Goal: Contribute content: Contribute content

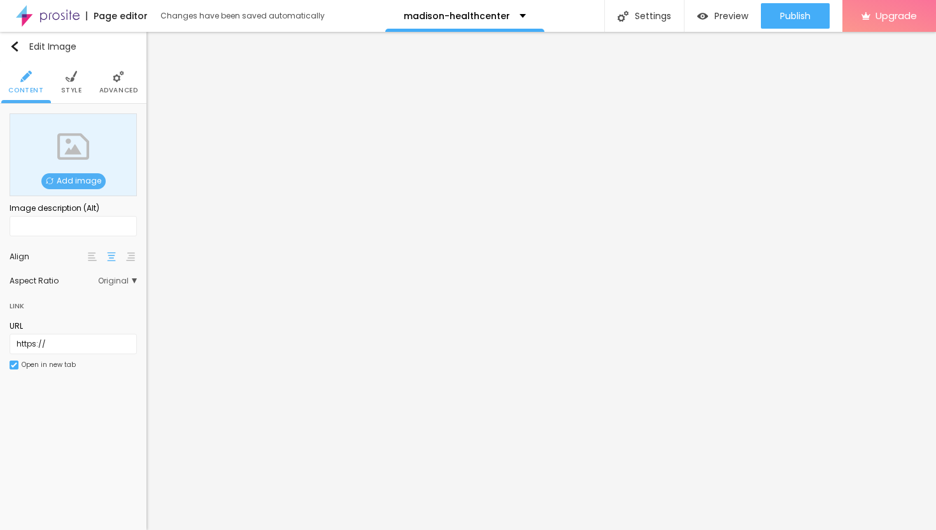
click at [87, 179] on span "Add image" at bounding box center [73, 181] width 64 height 16
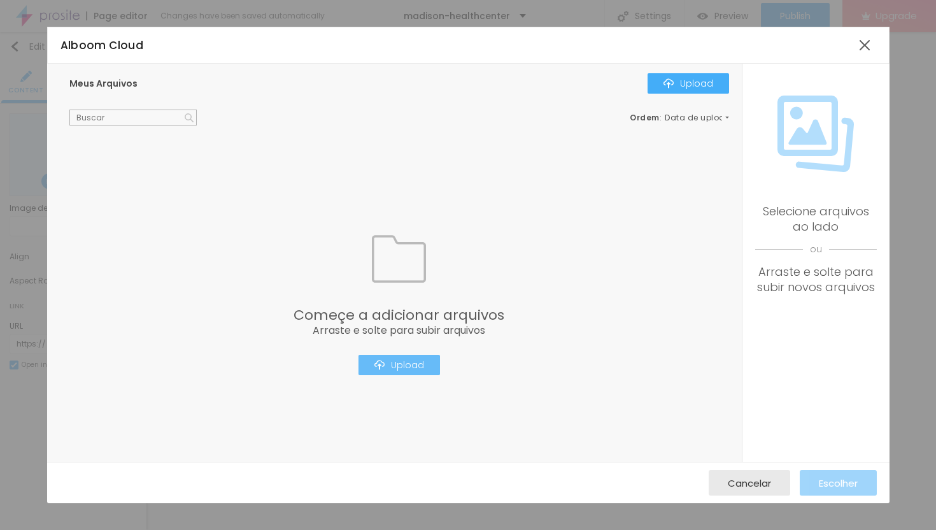
click at [412, 360] on div "Upload" at bounding box center [399, 365] width 50 height 10
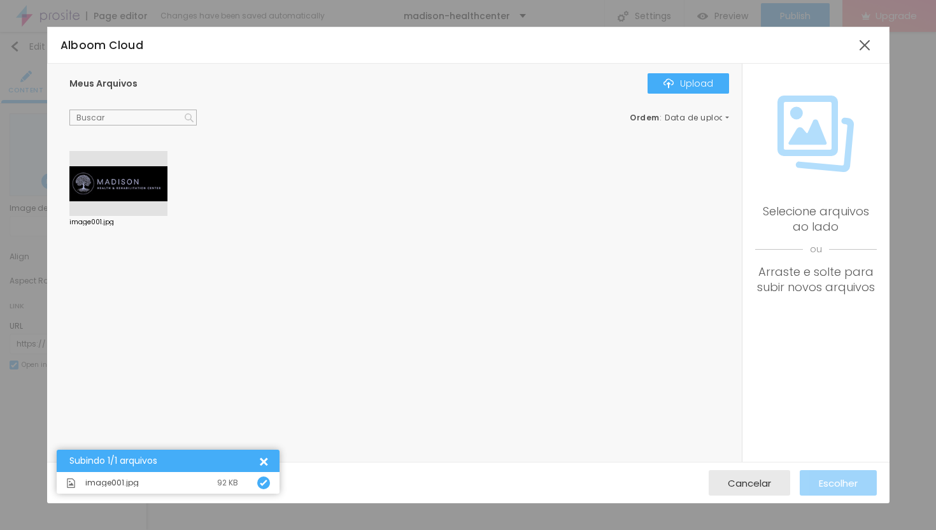
click at [104, 191] on div at bounding box center [118, 183] width 98 height 65
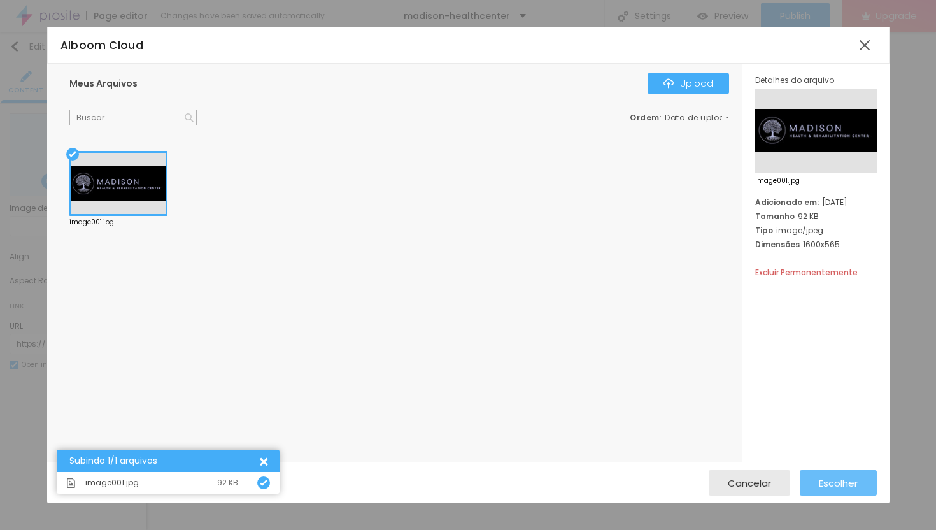
click at [856, 478] on span "Escolher" at bounding box center [838, 483] width 39 height 11
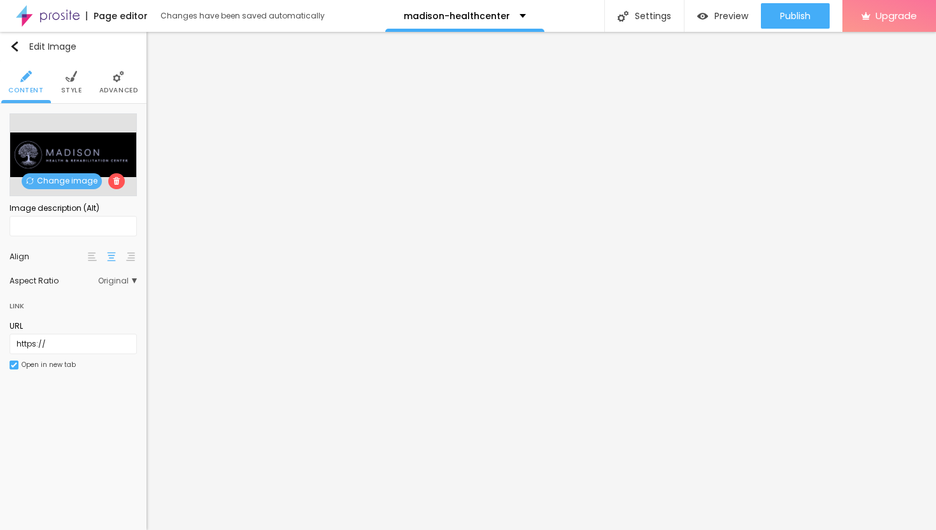
click at [124, 78] on li "Advanced" at bounding box center [118, 82] width 39 height 42
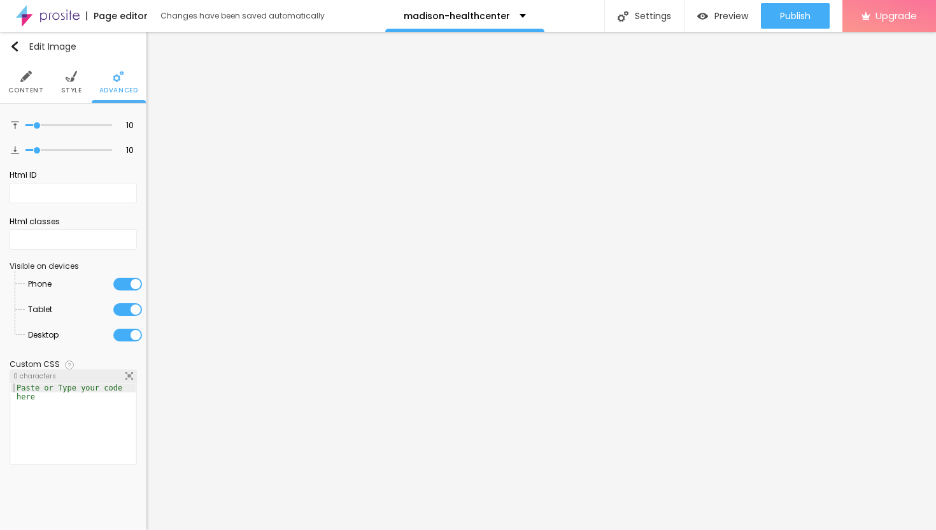
click at [67, 87] on span "Style" at bounding box center [71, 90] width 21 height 6
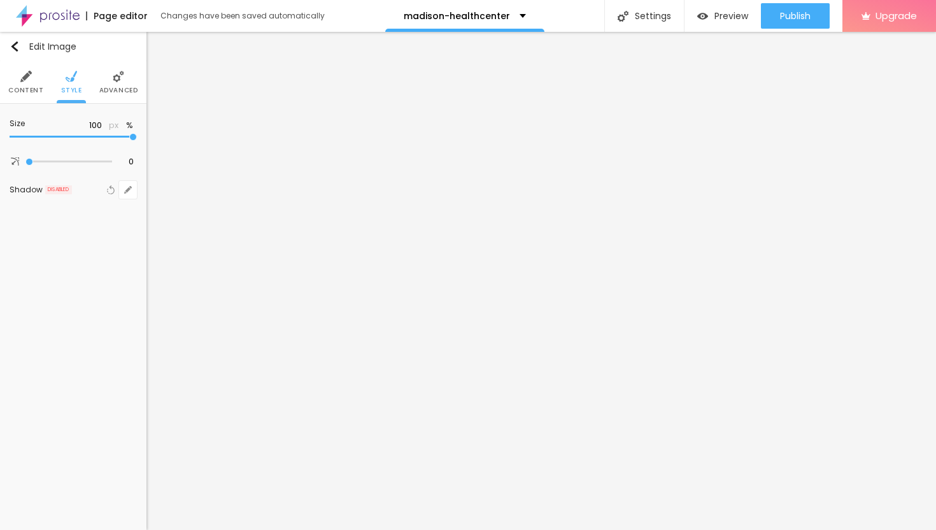
type input "35"
click at [48, 139] on input "range" at bounding box center [73, 137] width 127 height 6
type input "25"
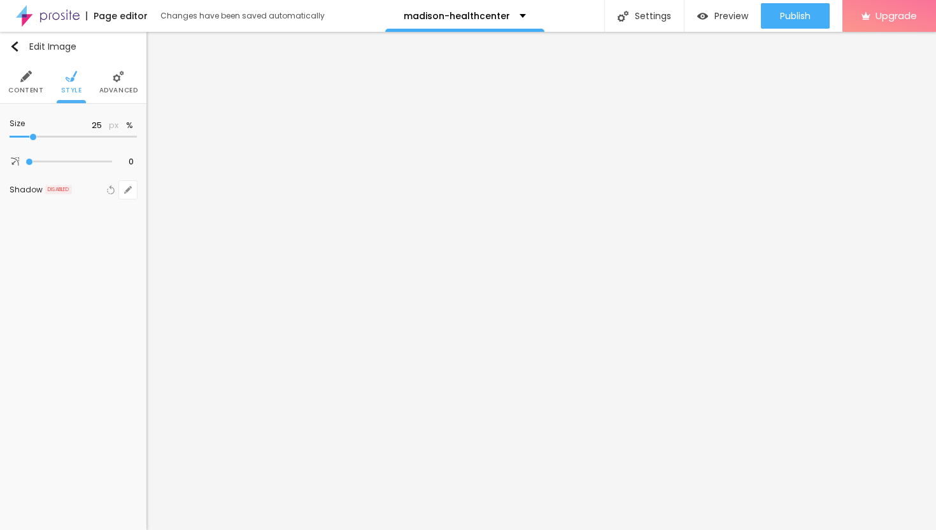
click at [34, 136] on input "range" at bounding box center [73, 137] width 127 height 6
type input "30"
click at [38, 136] on input "range" at bounding box center [73, 137] width 127 height 6
click at [118, 83] on li "Advanced" at bounding box center [118, 82] width 39 height 42
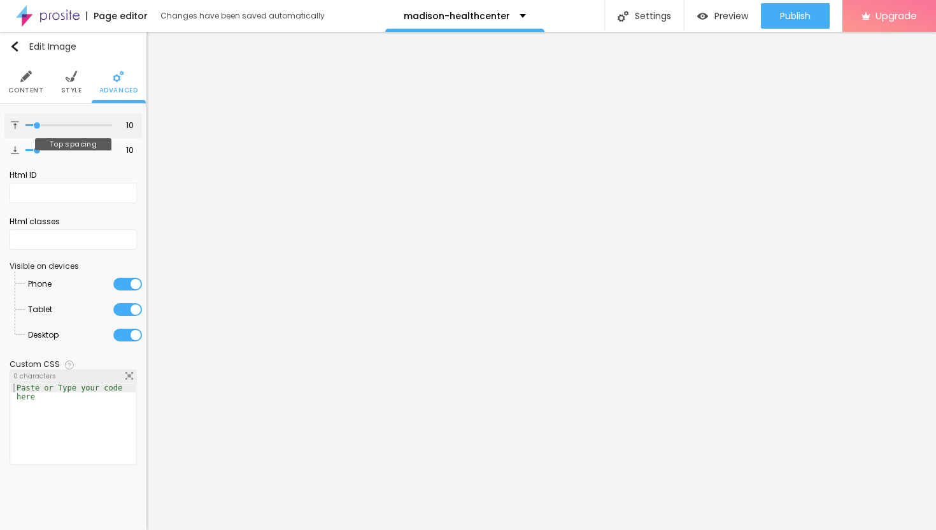
type input "13"
type input "14"
type input "16"
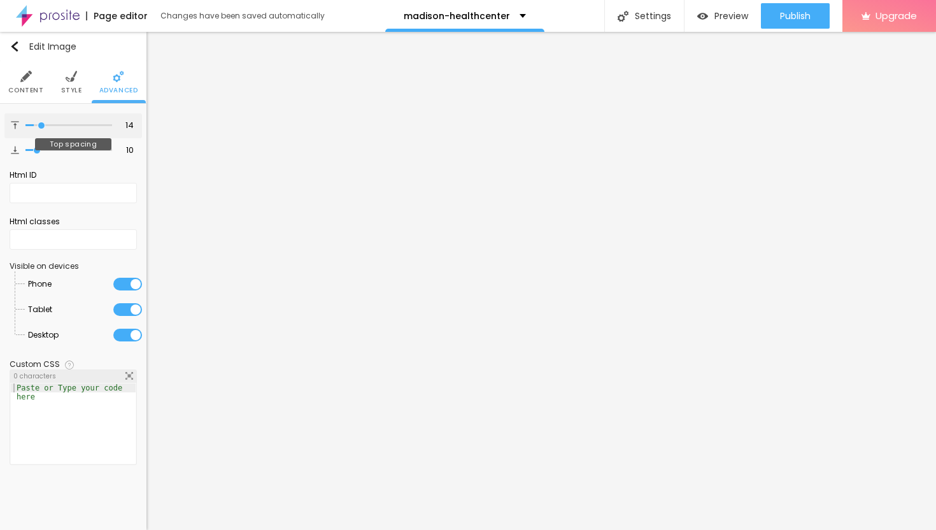
type input "16"
type input "19"
type input "22"
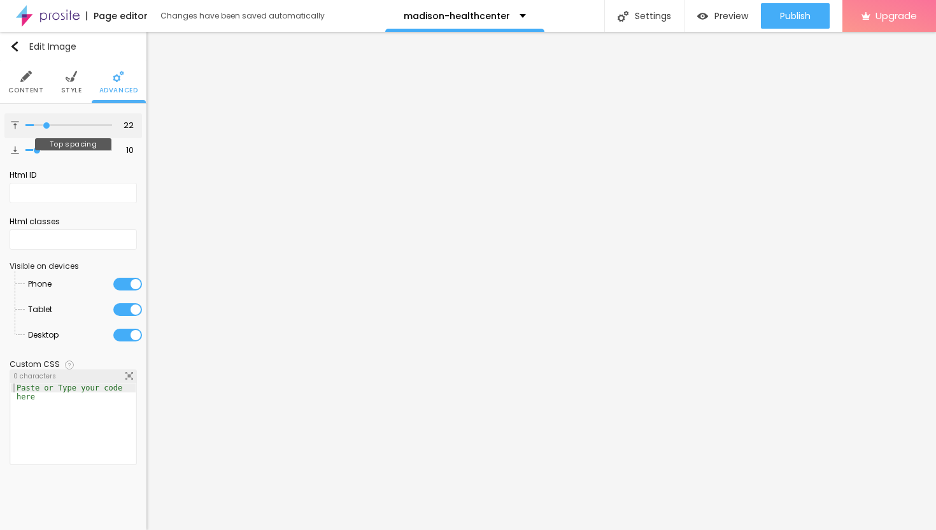
type input "26"
type input "30"
type input "34"
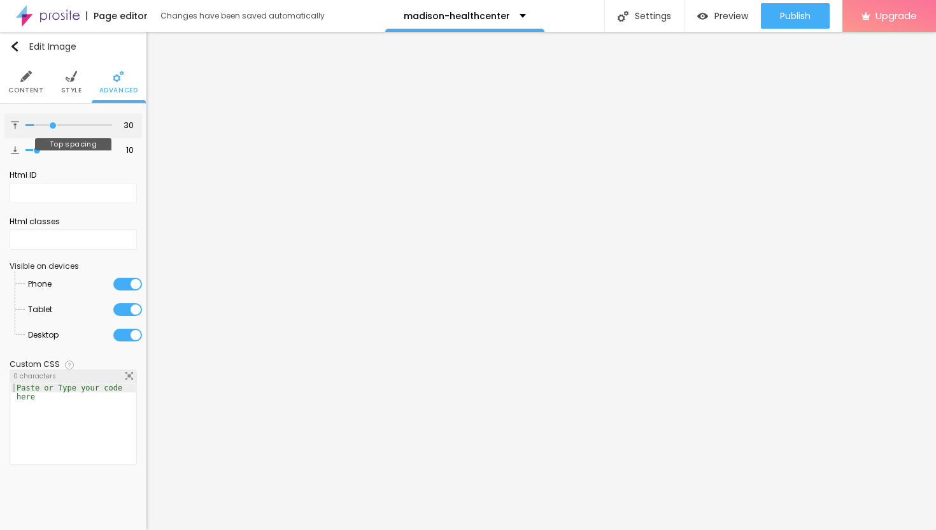
type input "34"
type input "38"
type input "42"
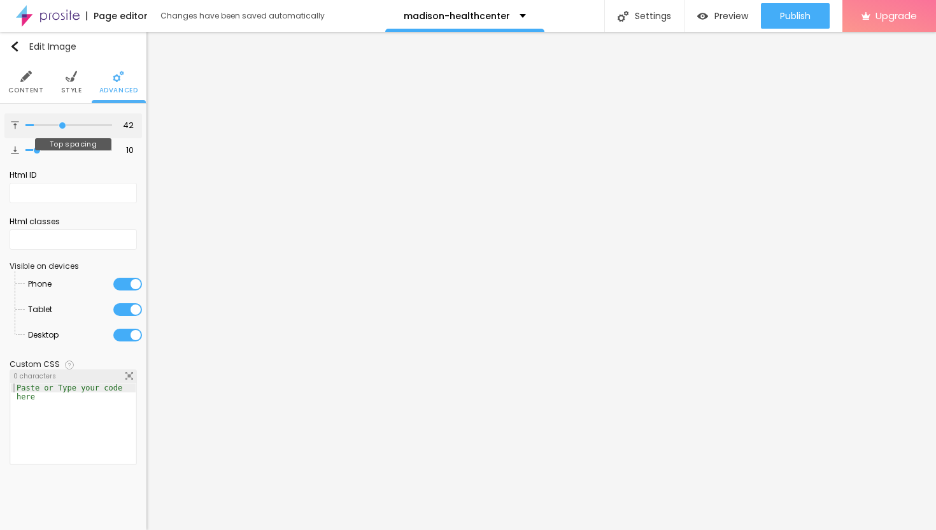
type input "45"
type input "48"
type input "50"
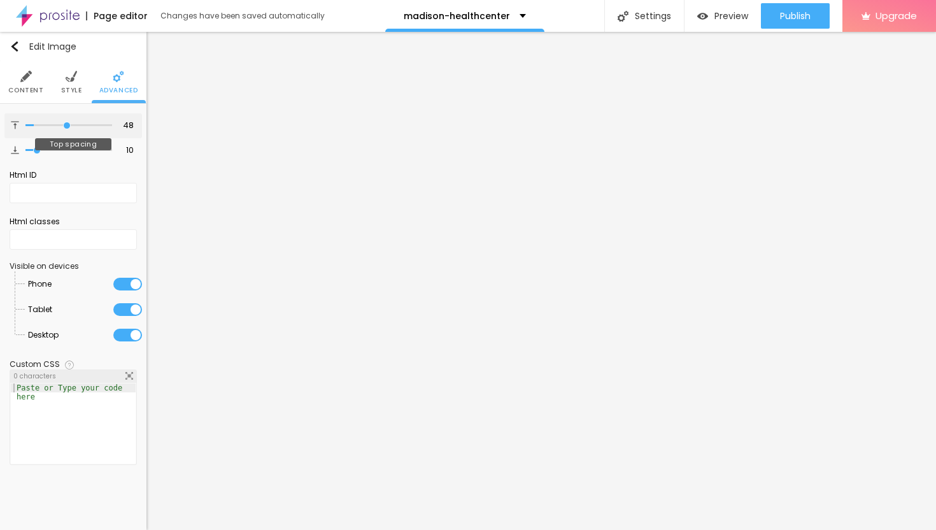
type input "50"
type input "51"
type input "52"
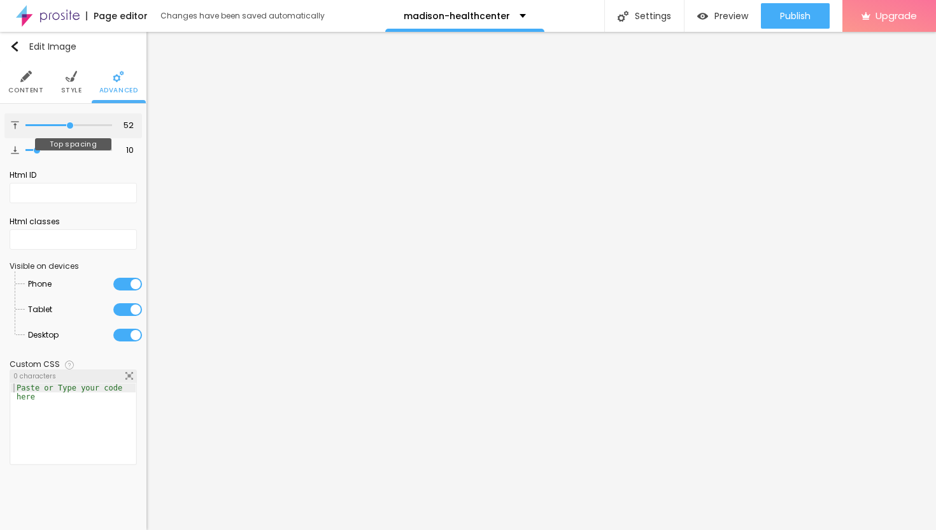
type input "53"
type input "54"
type input "55"
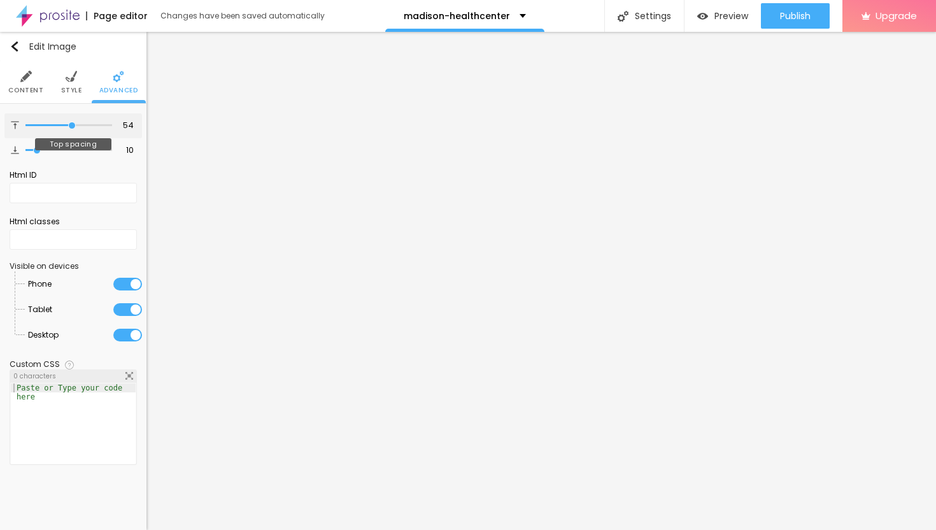
type input "55"
type input "56"
type input "57"
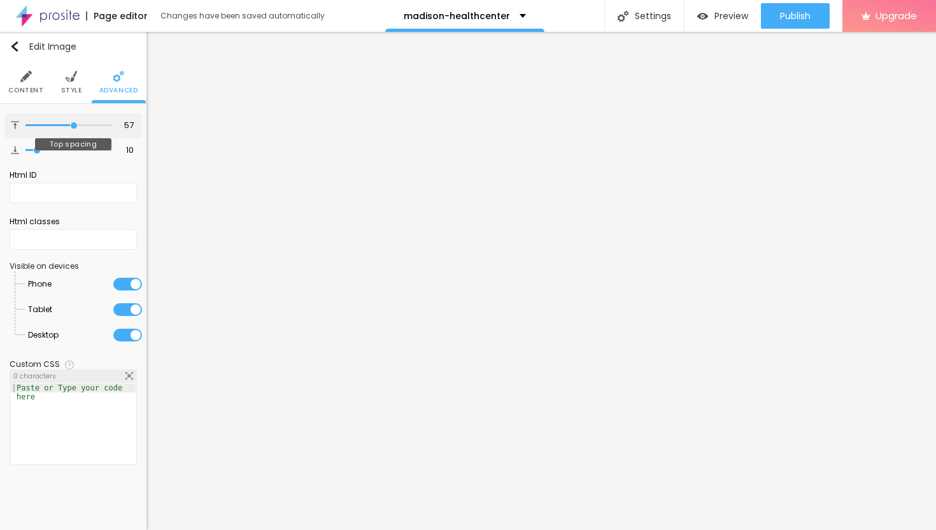
type input "56"
type input "55"
type input "54"
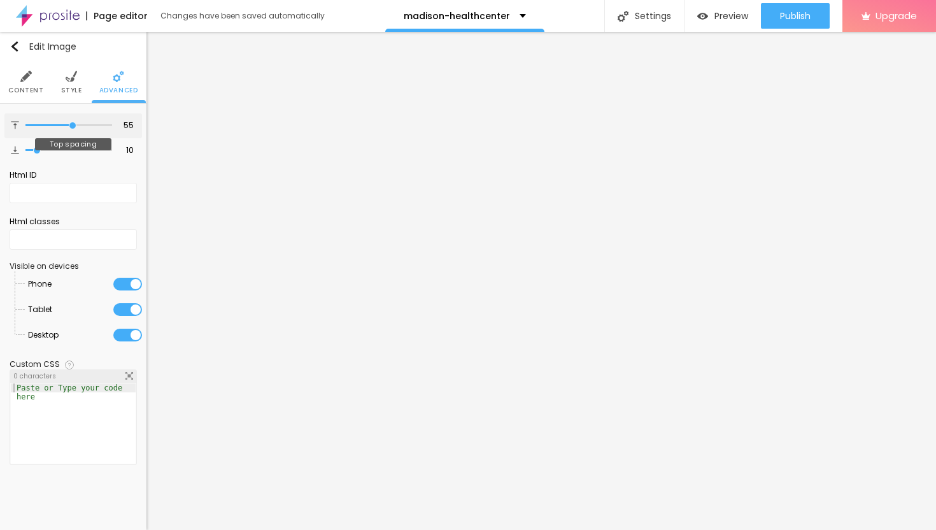
type input "54"
type input "53"
type input "52"
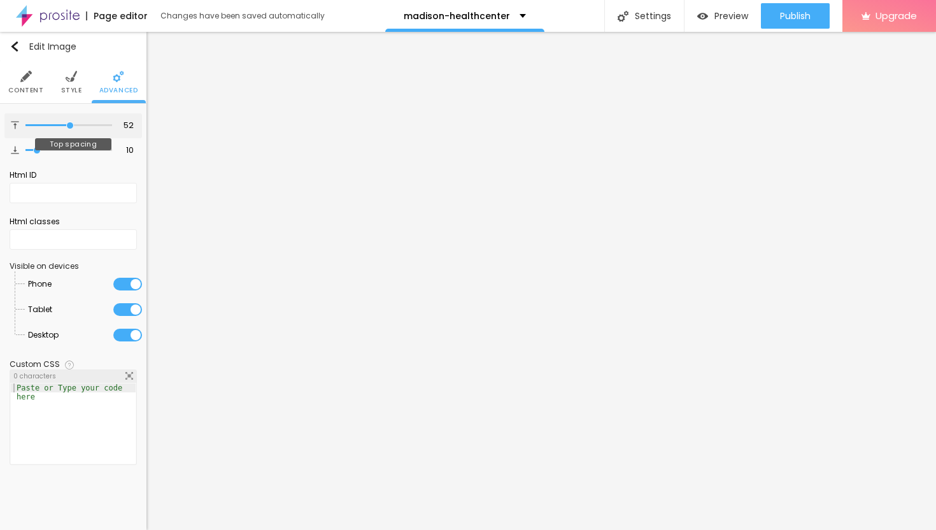
type input "51"
type input "50"
type input "49"
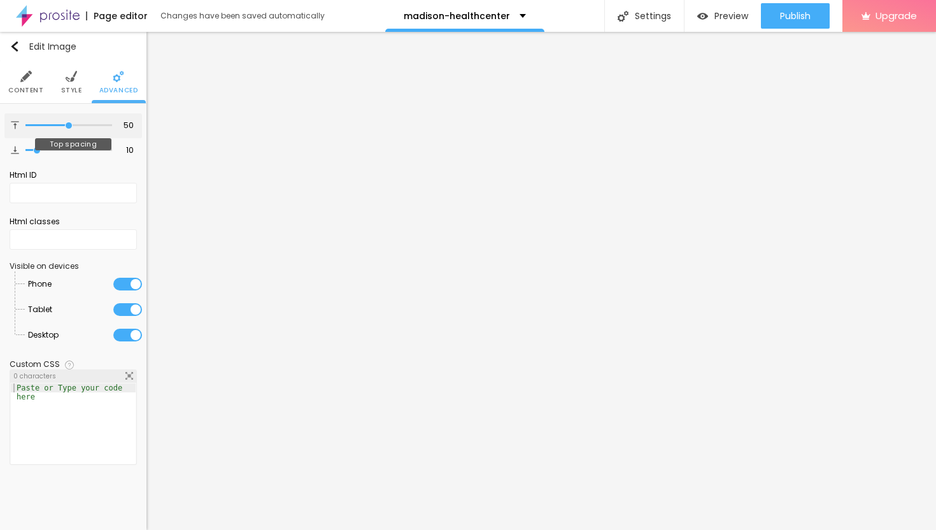
type input "49"
type input "48"
type input "47"
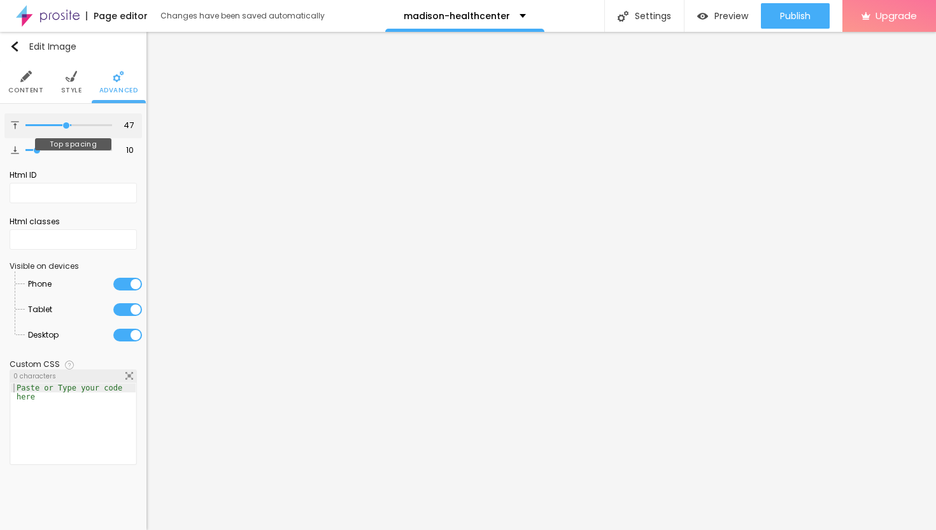
type input "46"
type input "45"
type input "44"
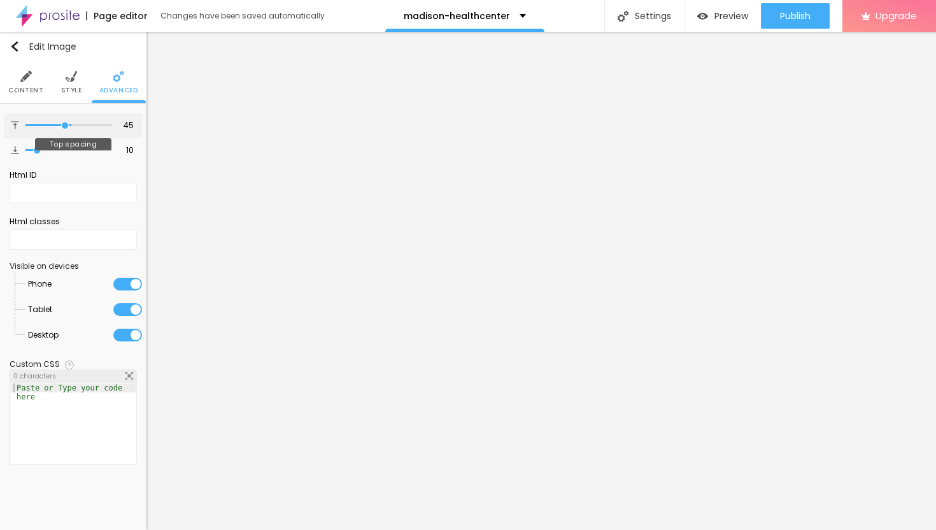
type input "44"
type input "43"
type input "42"
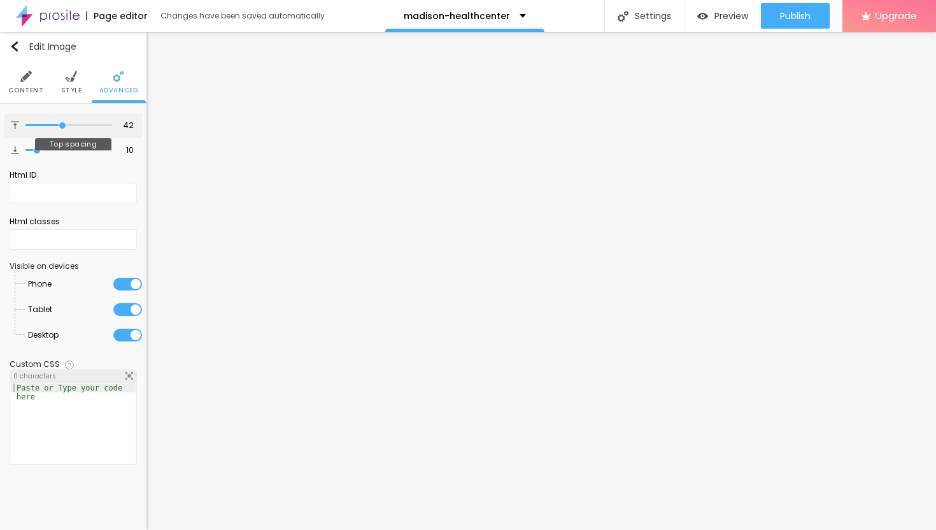
type input "41"
type input "40"
type input "39"
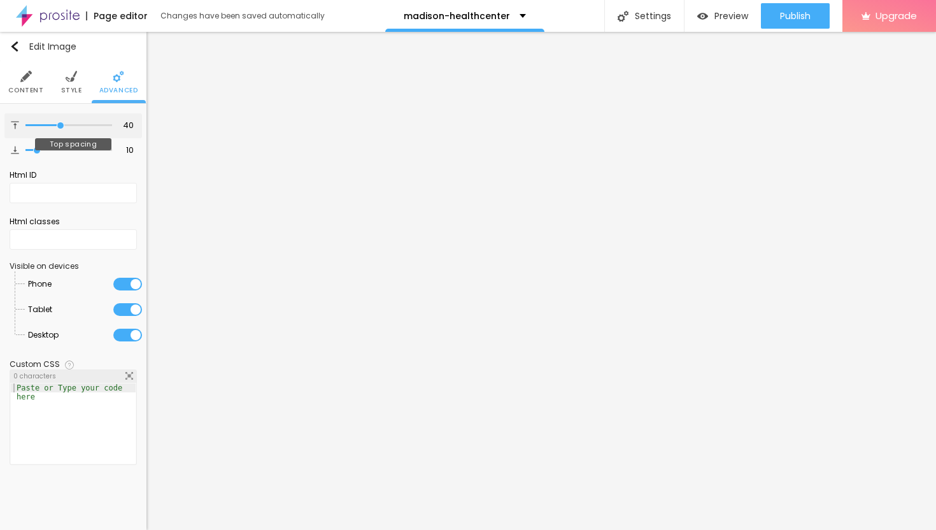
type input "39"
type input "38"
type input "37"
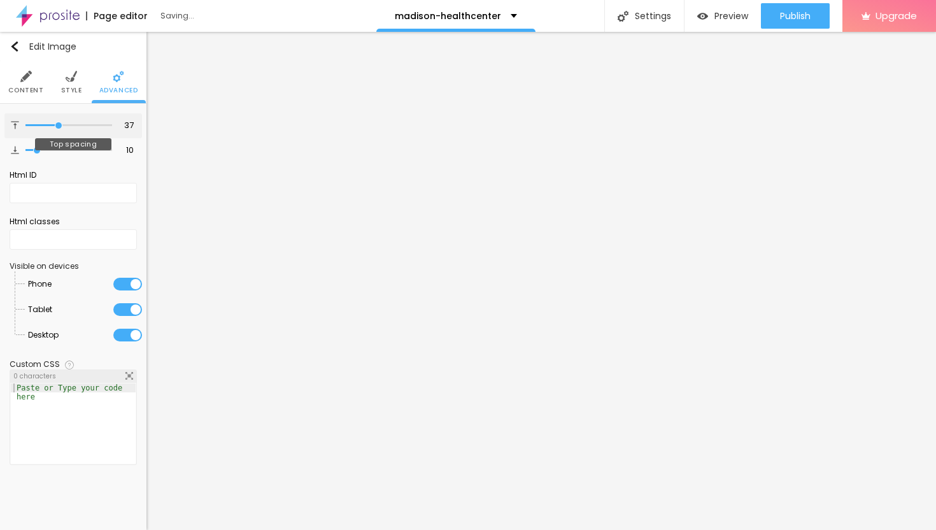
type input "36"
drag, startPoint x: 39, startPoint y: 123, endPoint x: 57, endPoint y: 129, distance: 19.3
type input "36"
click at [57, 129] on input "range" at bounding box center [68, 125] width 87 height 6
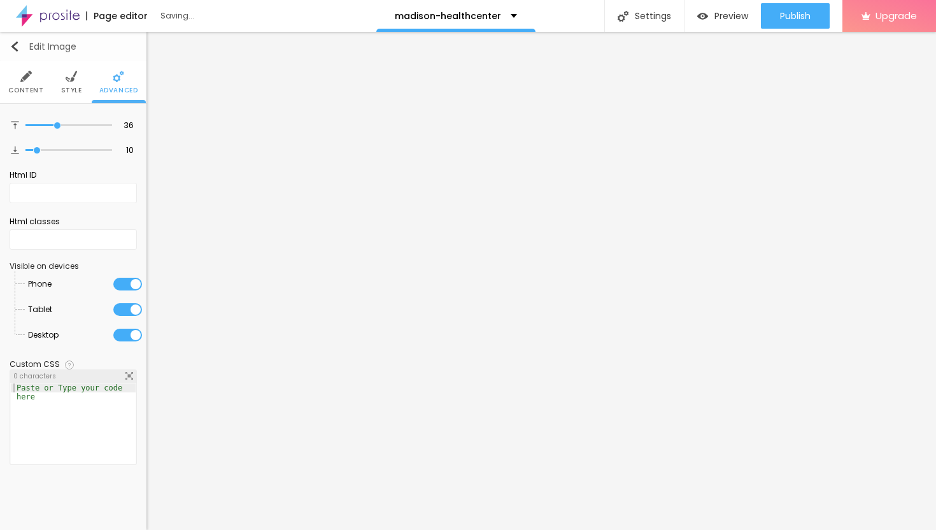
click at [12, 52] on button "Edit Image" at bounding box center [73, 46] width 146 height 29
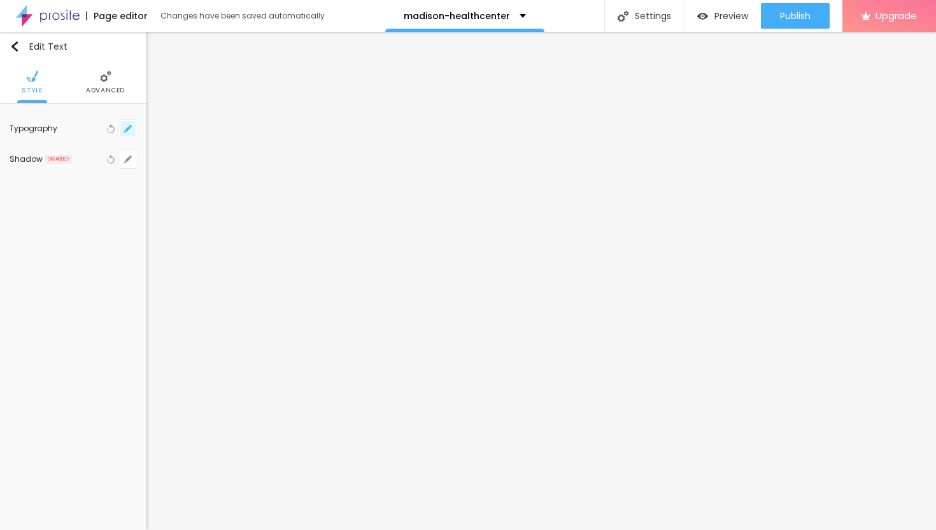
click at [131, 127] on icon "button" at bounding box center [128, 129] width 8 height 8
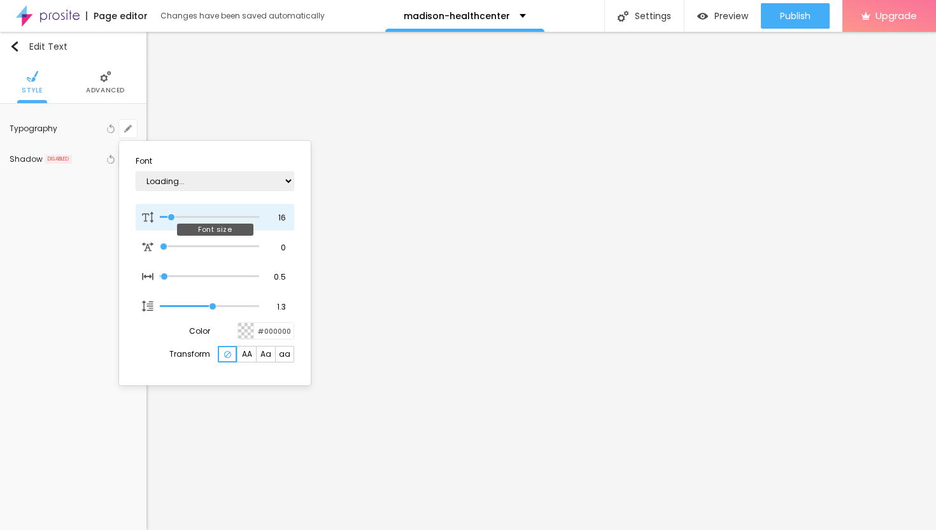
type input "11"
click at [166, 215] on input "range" at bounding box center [209, 217] width 99 height 6
type input "11"
type input "1"
type input "13"
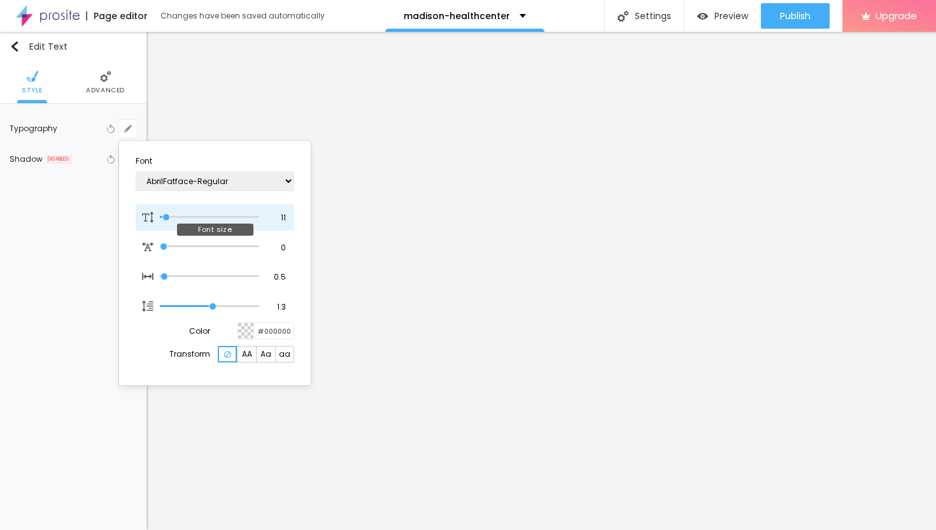
type input "13"
type input "1"
type input "14"
type input "1"
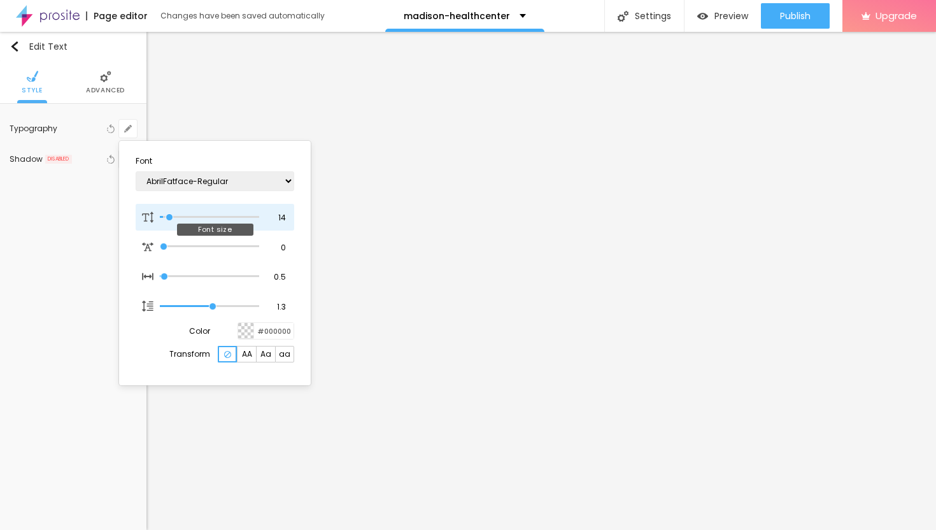
type input "15"
type input "1"
type input "16"
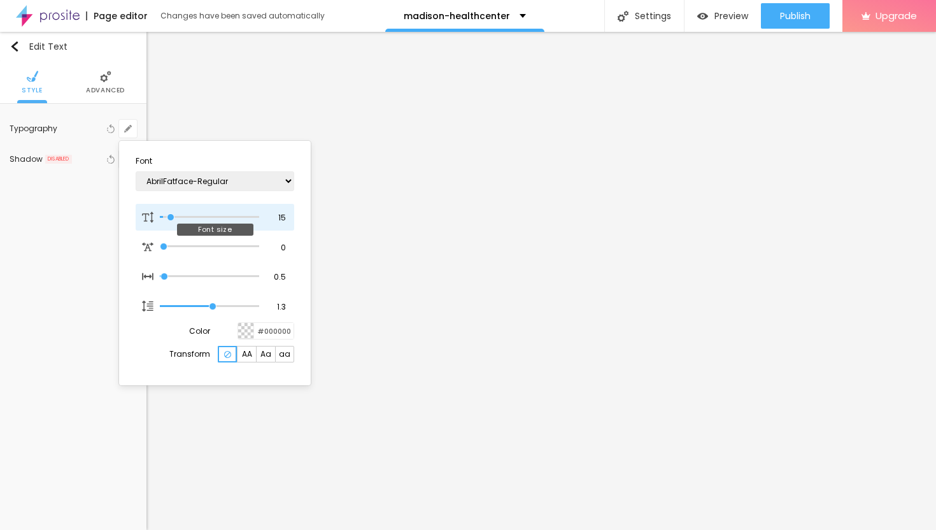
type input "1"
type input "17"
type input "1"
type input "18"
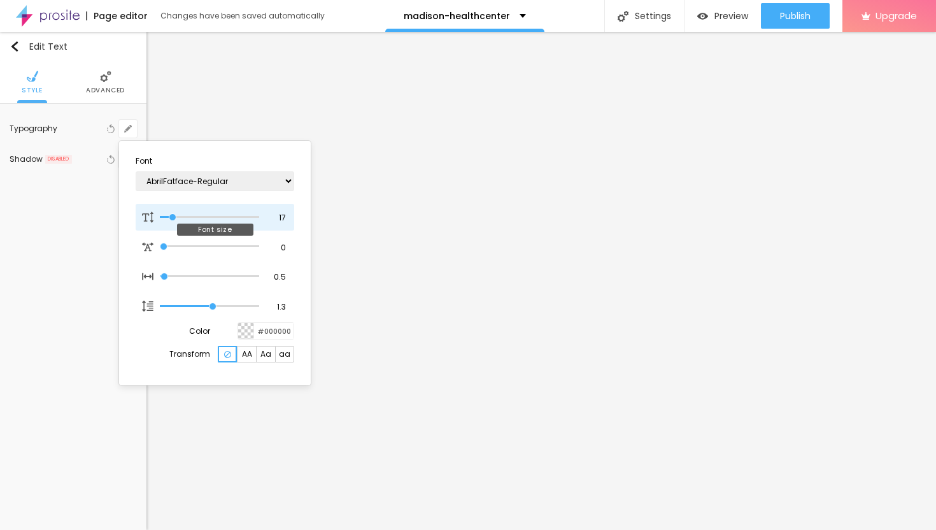
type input "18"
type input "1"
type input "19"
type input "1"
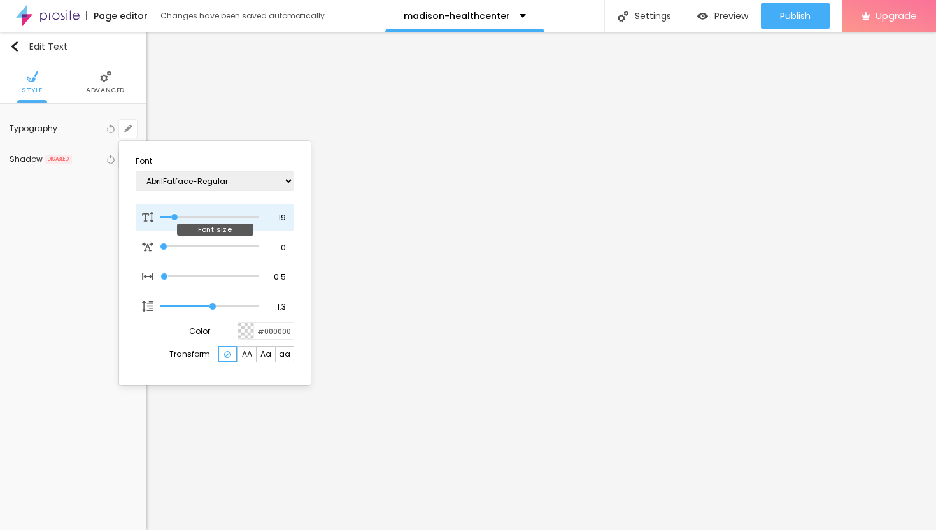
type input "20"
type input "1"
type input "21"
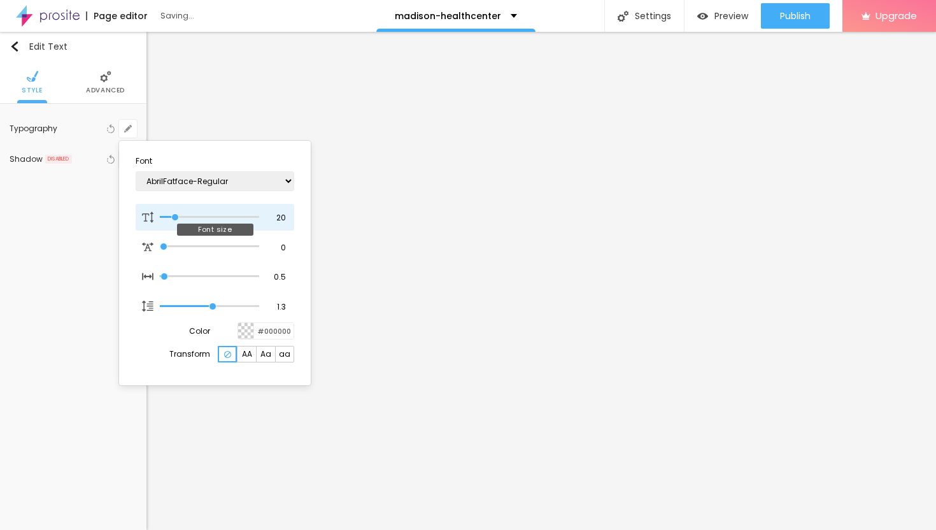
type input "1"
type input "22"
type input "1"
type input "23"
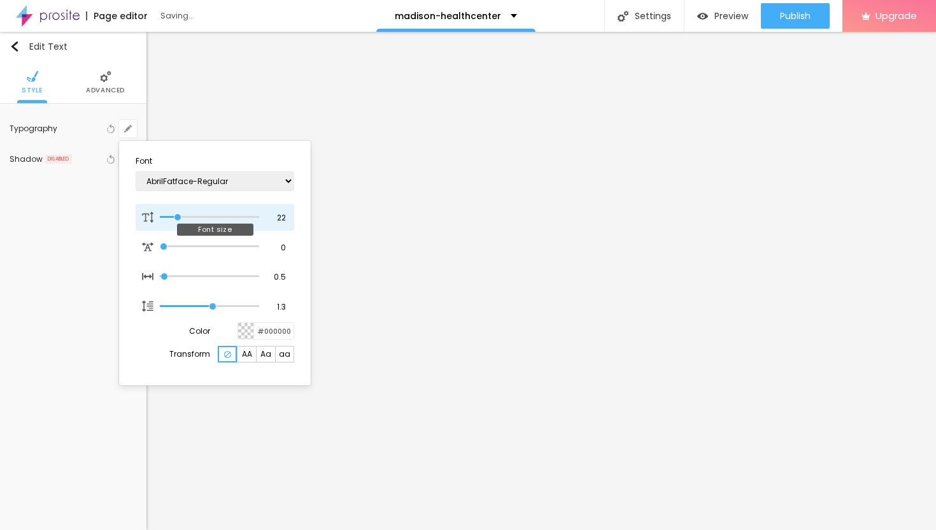
type input "23"
type input "1"
type input "24"
type input "1"
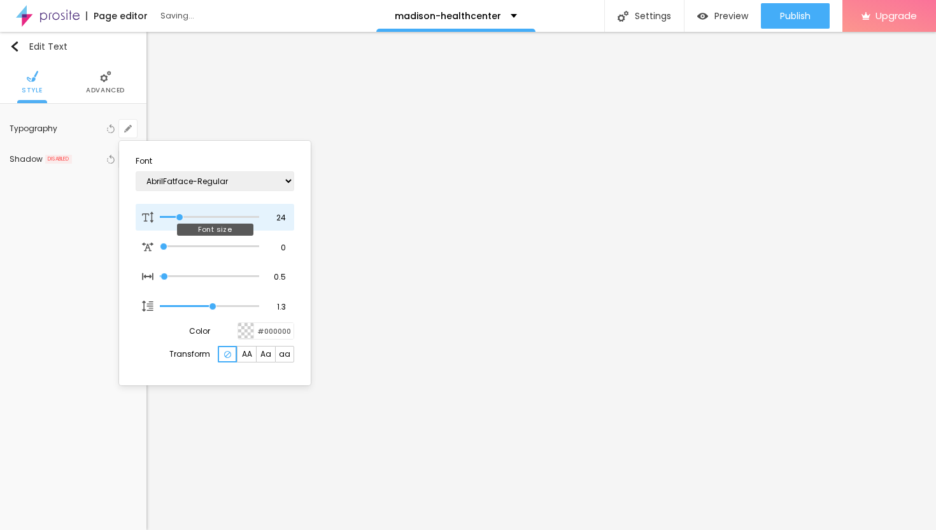
type input "25"
type input "1"
type input "26"
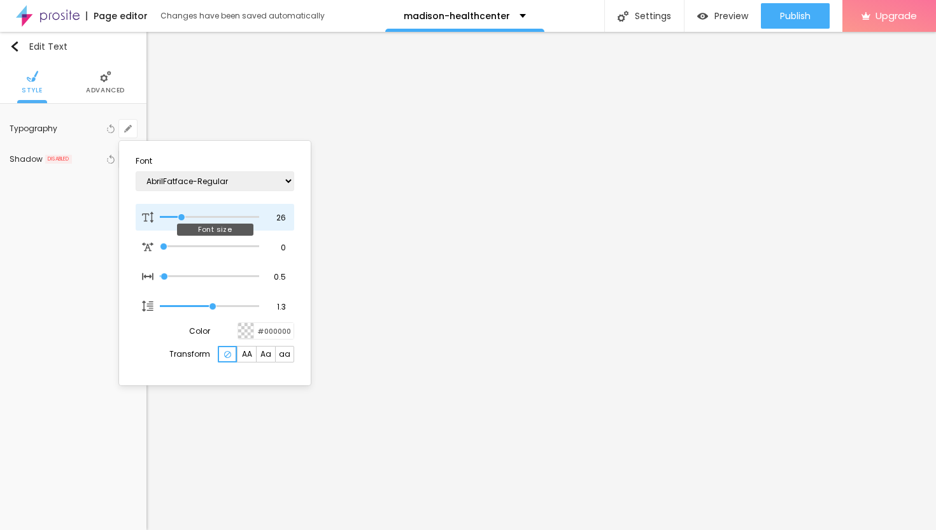
type input "1"
type input "27"
type input "1"
type input "28"
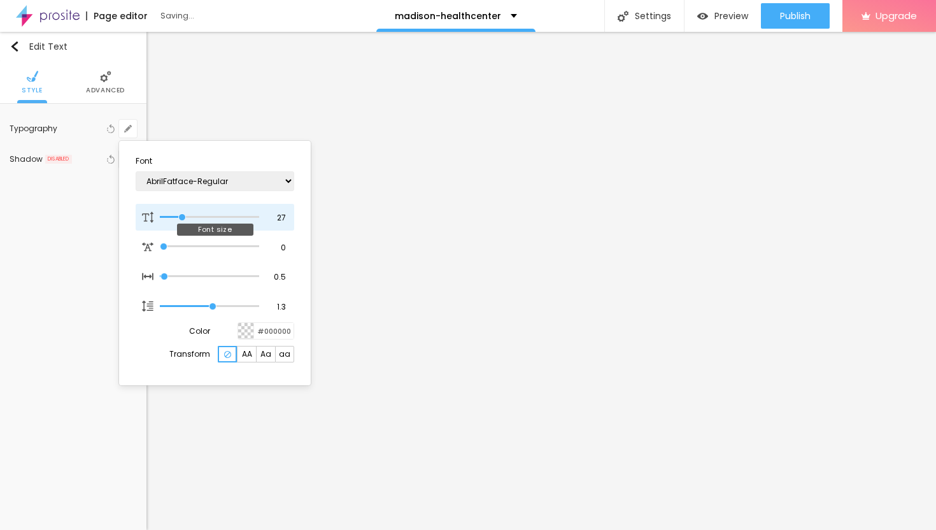
type input "28"
type input "1"
drag, startPoint x: 168, startPoint y: 215, endPoint x: 183, endPoint y: 217, distance: 15.4
type input "28"
click at [183, 217] on input "range" at bounding box center [209, 217] width 99 height 6
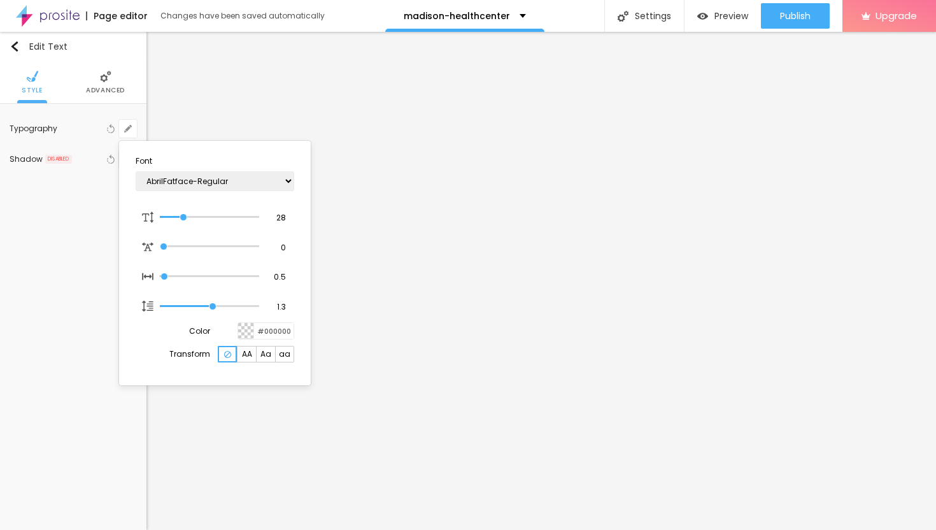
click at [495, 245] on div at bounding box center [468, 265] width 936 height 530
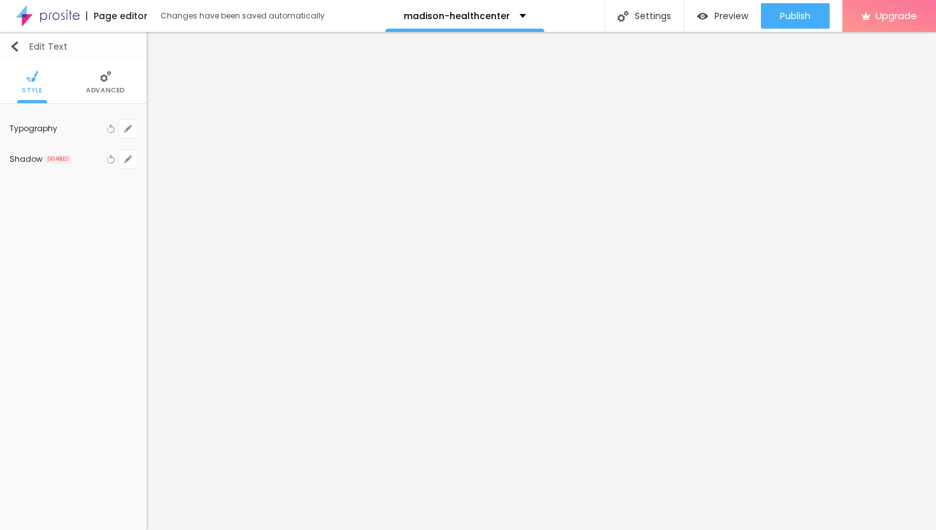
click at [13, 49] on img "button" at bounding box center [15, 46] width 10 height 10
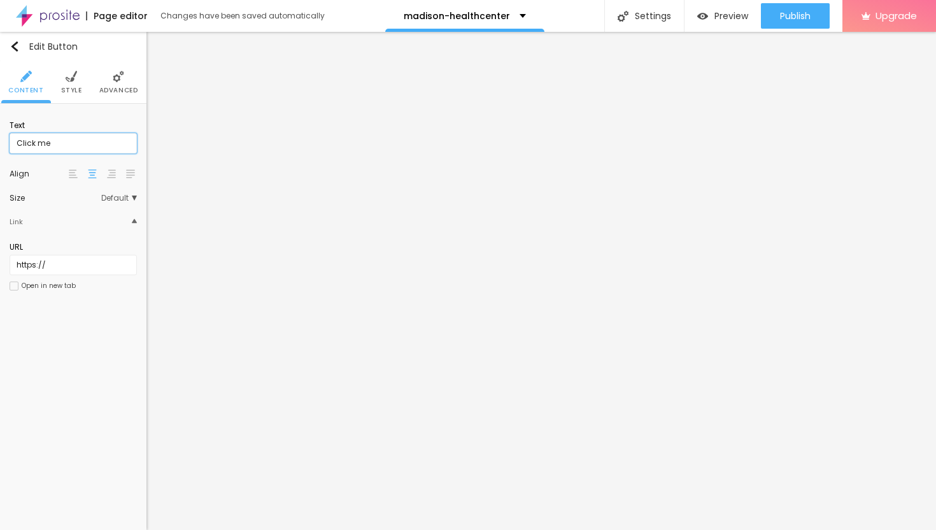
drag, startPoint x: 60, startPoint y: 142, endPoint x: 0, endPoint y: 132, distance: 61.2
click at [0, 134] on div "Text Click me Align Size Default Small Default Big Link URL https:// Open in ne…" at bounding box center [73, 209] width 146 height 211
paste input "→ VIEW DOCUMENT HERE"
type input "→ VIEW DOCUMENT HERE"
drag, startPoint x: 53, startPoint y: 264, endPoint x: 1, endPoint y: 257, distance: 52.1
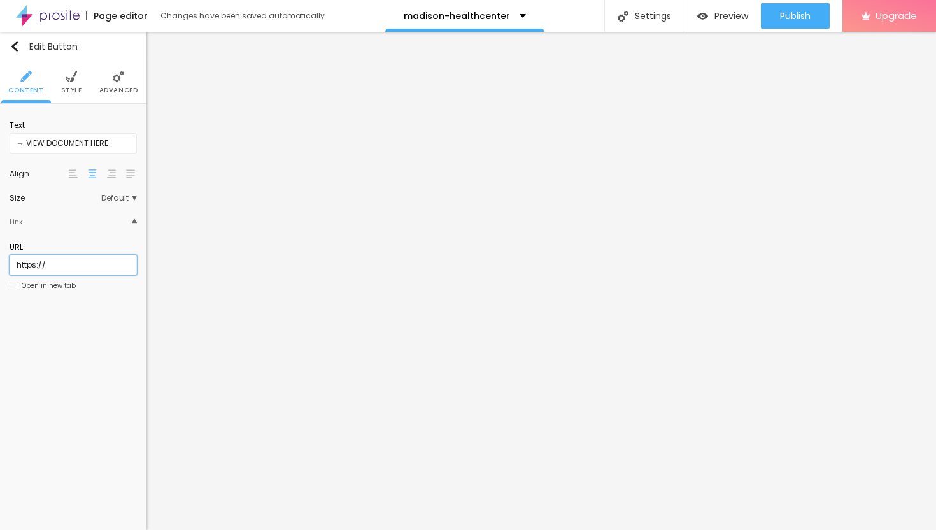
click at [0, 258] on div "Text → VIEW DOCUMENT HERE Align Size Default Small Default Big Link URL https:/…" at bounding box center [73, 209] width 146 height 211
paste input "[URL][DOMAIN_NAME]"
type input "[URL][DOMAIN_NAME]"
click at [13, 287] on div at bounding box center [14, 285] width 9 height 9
click at [118, 87] on span "Advanced" at bounding box center [118, 90] width 39 height 6
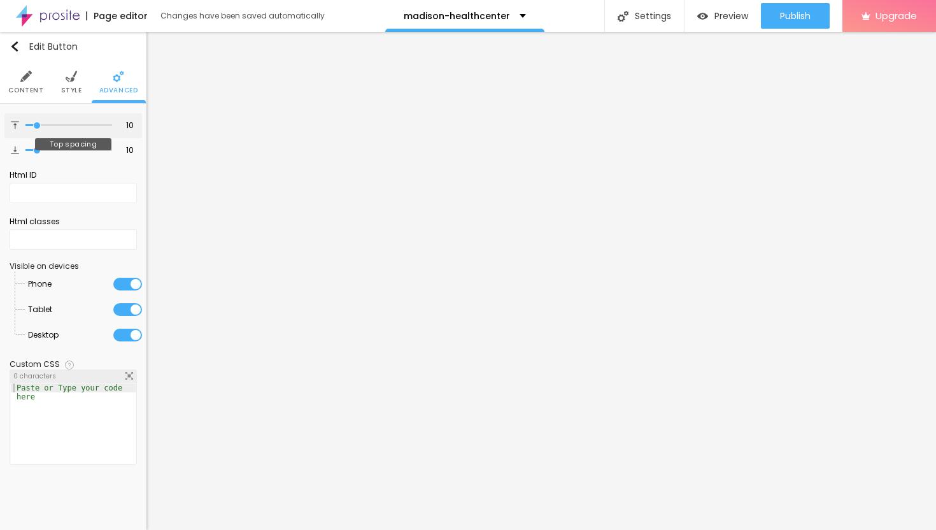
type input "7"
type input "8"
type input "9"
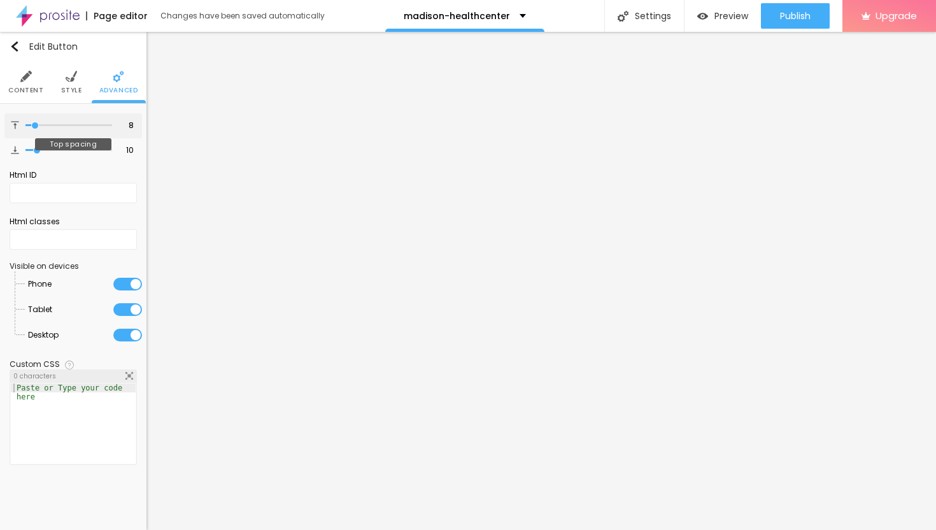
type input "9"
type input "10"
type input "12"
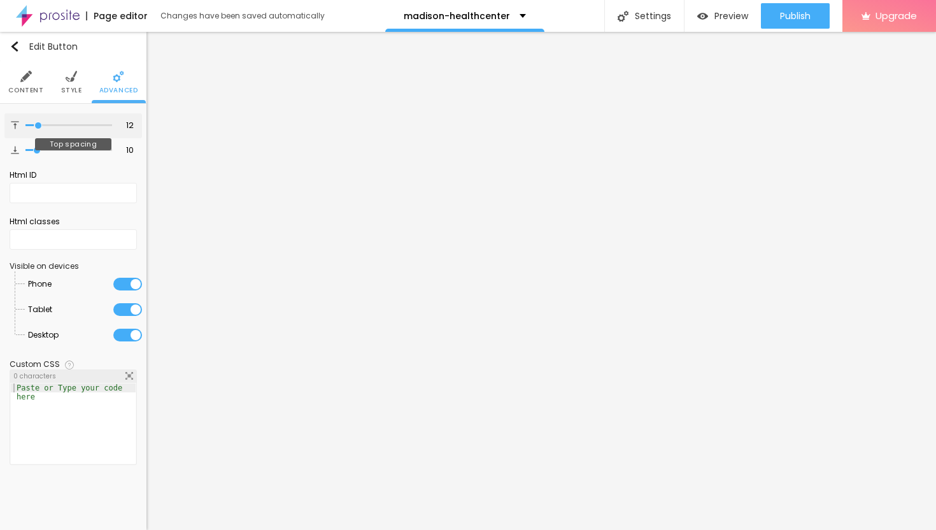
type input "13"
type input "14"
type input "15"
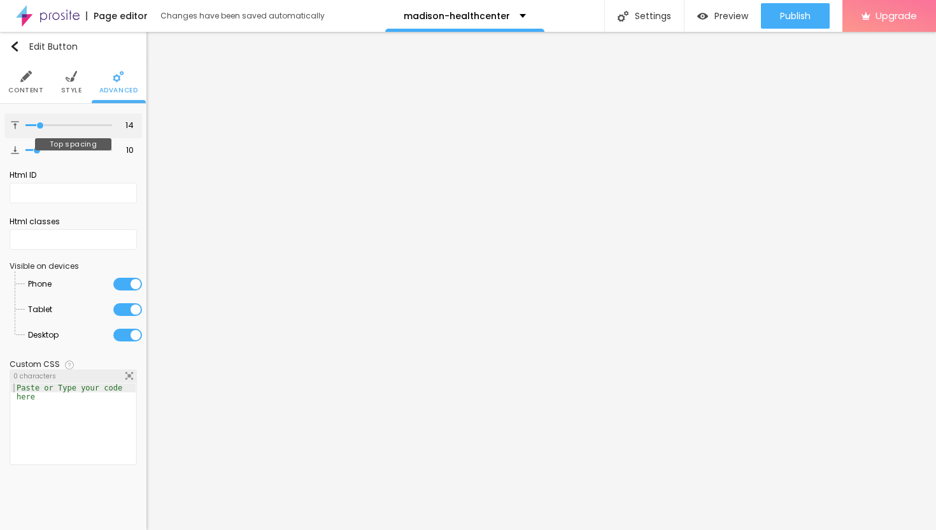
type input "15"
type input "16"
type input "17"
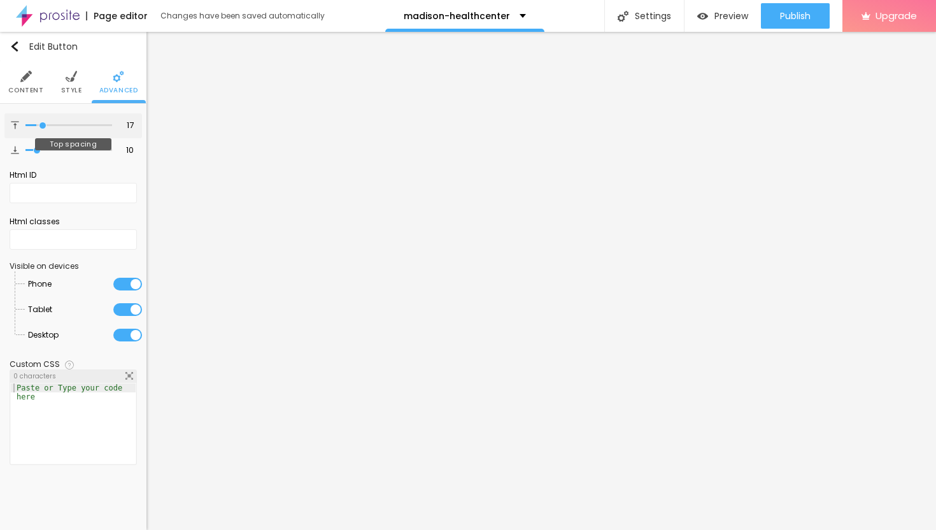
type input "18"
type input "19"
type input "20"
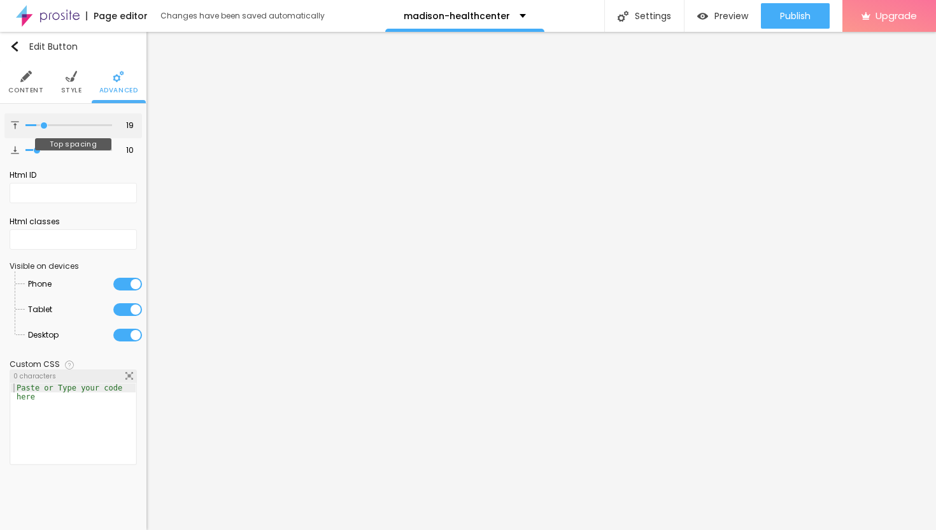
type input "20"
type input "21"
type input "22"
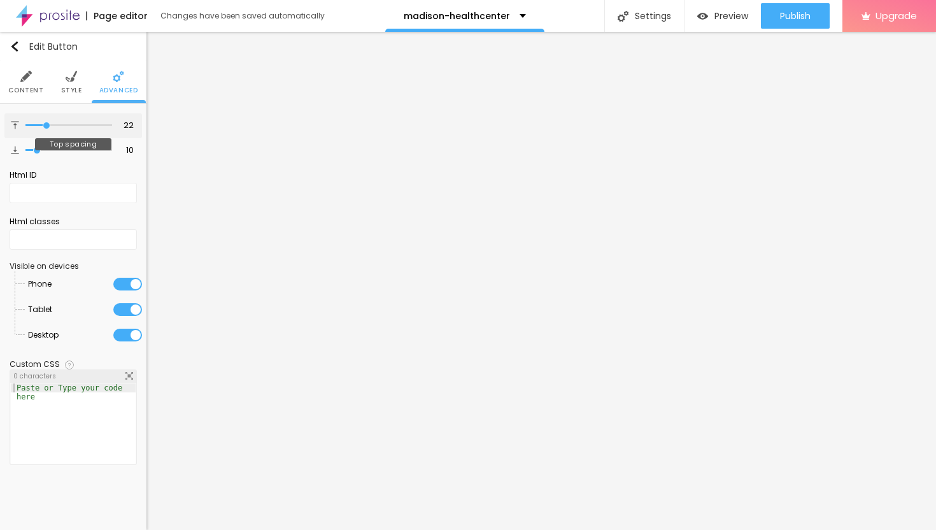
type input "23"
type input "24"
type input "25"
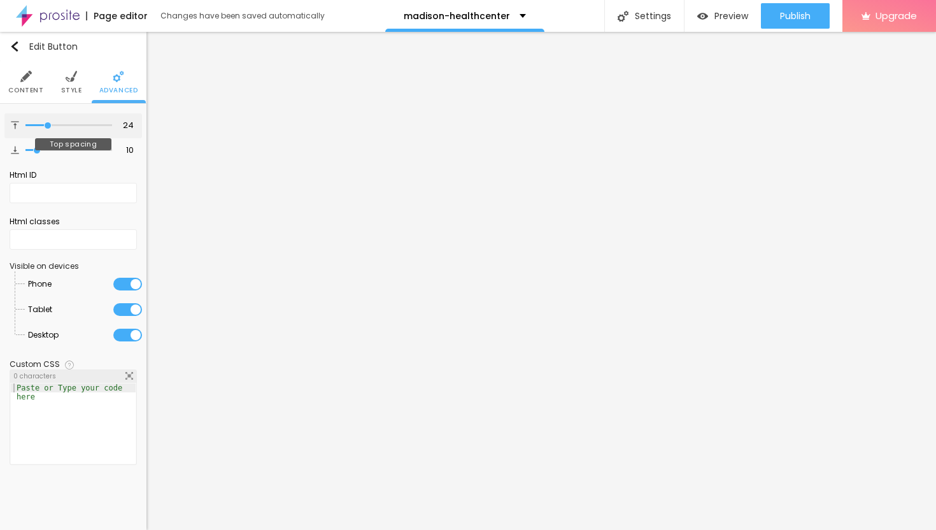
type input "25"
drag, startPoint x: 35, startPoint y: 125, endPoint x: 49, endPoint y: 127, distance: 14.2
type input "25"
click at [49, 127] on input "range" at bounding box center [68, 125] width 87 height 6
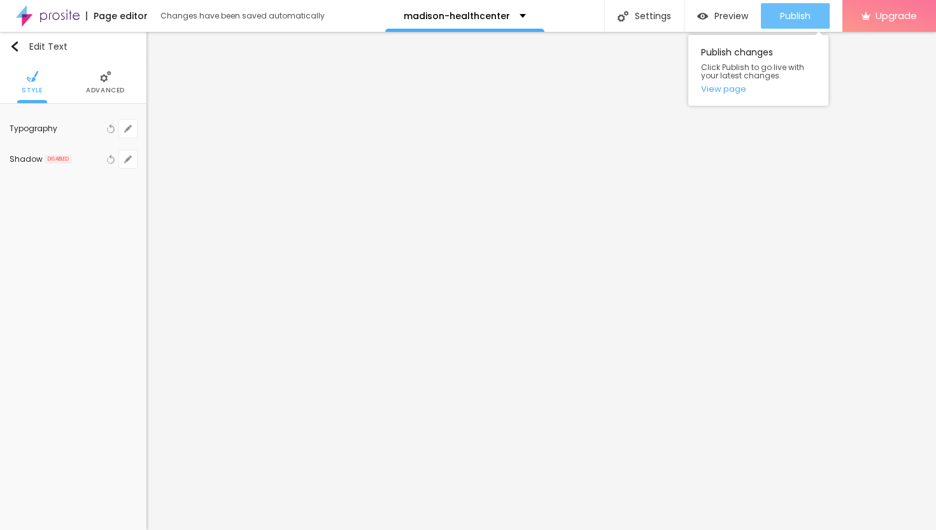
click at [784, 15] on span "Publish" at bounding box center [795, 16] width 31 height 10
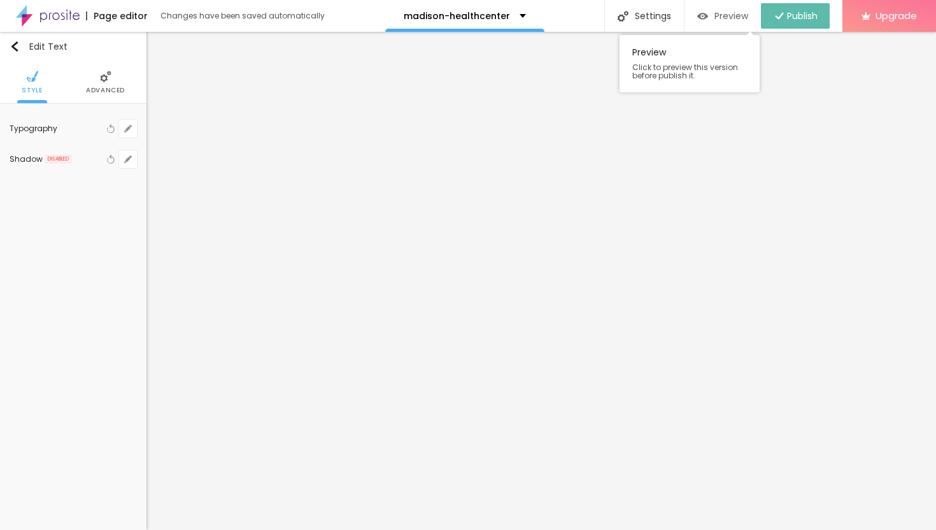
click at [723, 17] on span "Preview" at bounding box center [731, 16] width 34 height 10
